Goal: Find specific page/section: Find specific page/section

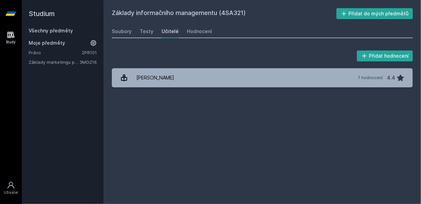
click at [69, 31] on link "Všechny předměty" at bounding box center [51, 31] width 44 height 6
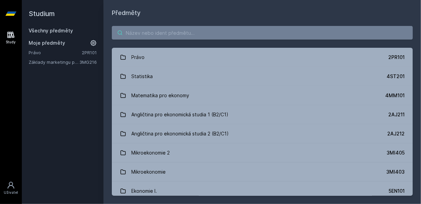
click at [139, 34] on input "search" at bounding box center [262, 33] width 301 height 14
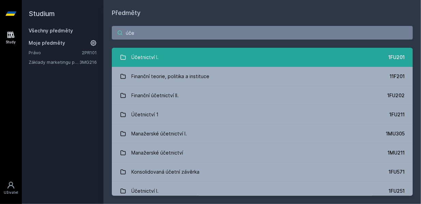
type input "úče"
click at [157, 53] on div "Účetnictví I." at bounding box center [145, 57] width 27 height 14
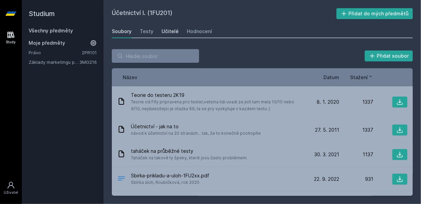
click at [174, 33] on div "Učitelé" at bounding box center [170, 31] width 17 height 7
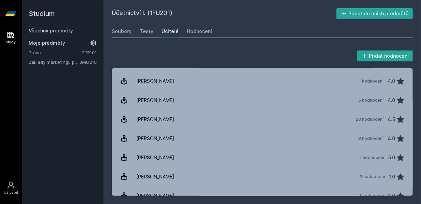
scroll to position [1266, 0]
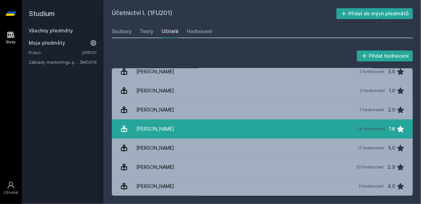
click at [157, 131] on div "[PERSON_NAME]" at bounding box center [155, 129] width 38 height 14
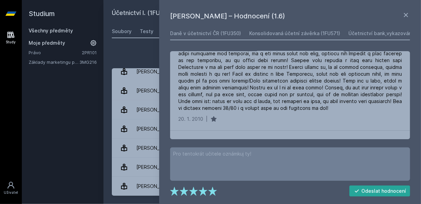
scroll to position [522, 0]
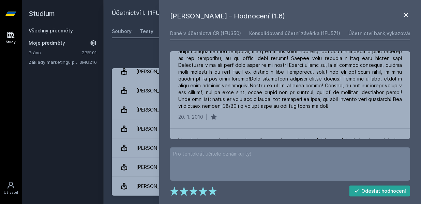
click at [407, 17] on icon at bounding box center [406, 15] width 8 height 8
